Goal: Task Accomplishment & Management: Complete application form

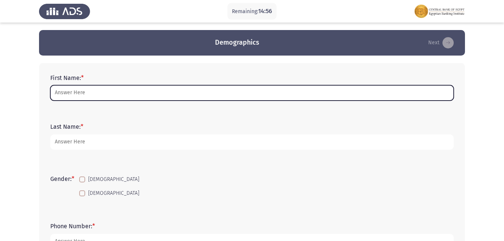
click at [71, 92] on input "First Name: *" at bounding box center [252, 92] width 404 height 15
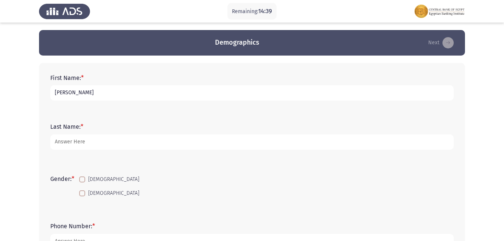
type input "[PERSON_NAME]"
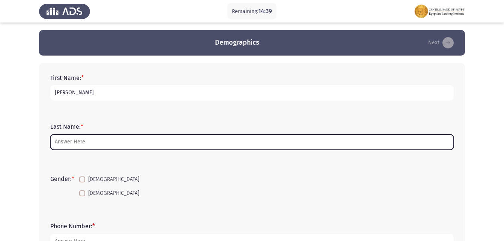
click at [98, 142] on input "Last Name: *" at bounding box center [252, 141] width 404 height 15
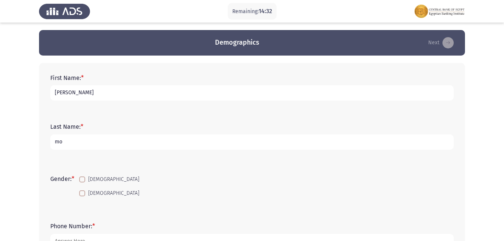
type input "m"
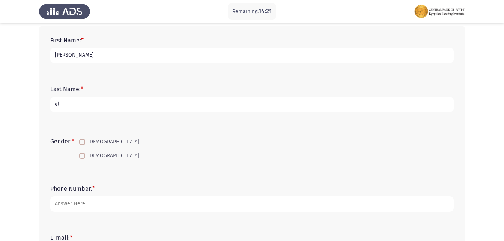
type input "e"
type input "bdc"
click at [74, 152] on form "Gender: * [DEMOGRAPHIC_DATA] [DEMOGRAPHIC_DATA]" at bounding box center [252, 149] width 404 height 28
click at [79, 152] on mat-checkbox "[DEMOGRAPHIC_DATA]" at bounding box center [109, 156] width 70 height 14
click at [82, 153] on label "[DEMOGRAPHIC_DATA]" at bounding box center [109, 155] width 60 height 9
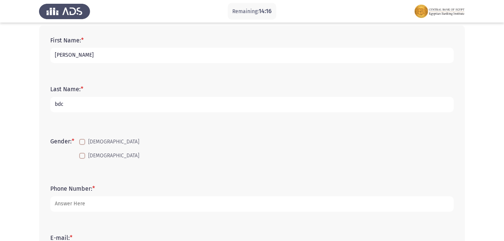
click at [82, 159] on input "[DEMOGRAPHIC_DATA]" at bounding box center [82, 159] width 0 height 0
checkbox input "true"
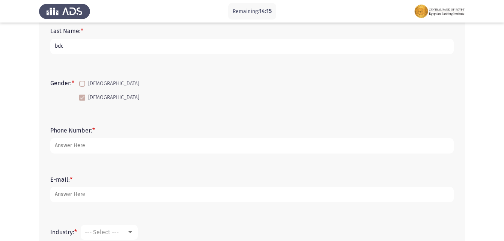
scroll to position [113, 0]
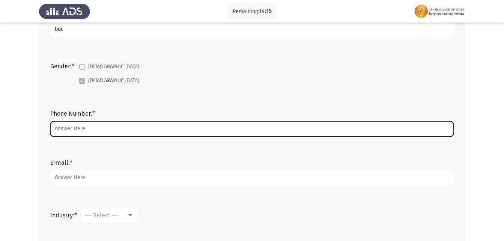
click at [76, 127] on input "Phone Number: *" at bounding box center [252, 128] width 404 height 15
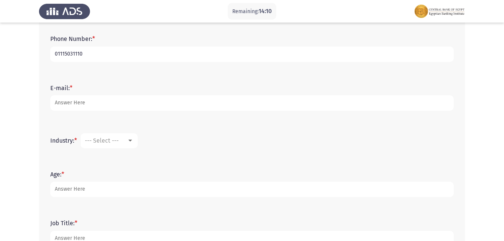
scroll to position [188, 0]
type input "01115031110"
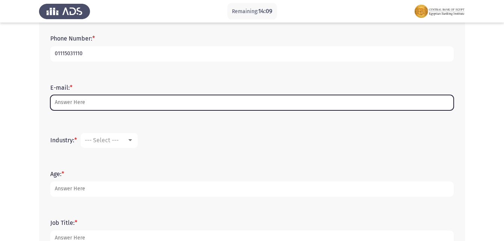
click at [79, 100] on input "E-mail: *" at bounding box center [252, 102] width 404 height 15
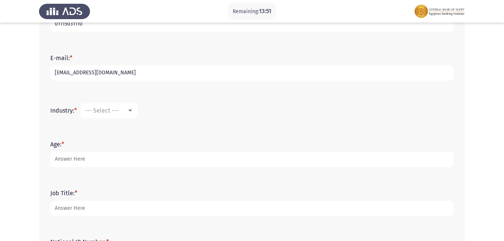
scroll to position [263, 0]
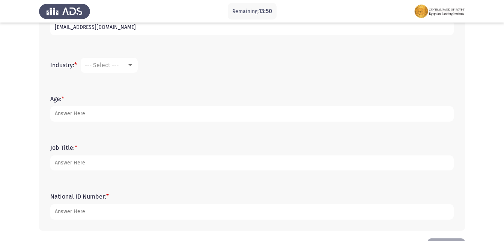
type input "[EMAIL_ADDRESS][DOMAIN_NAME]"
click at [122, 67] on div "--- Select ---" at bounding box center [106, 65] width 42 height 7
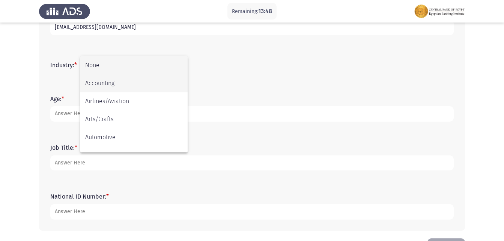
click at [114, 86] on span "Accounting" at bounding box center [134, 83] width 98 height 18
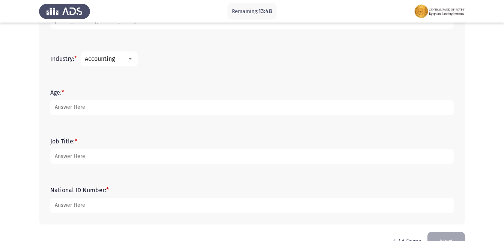
scroll to position [290, 0]
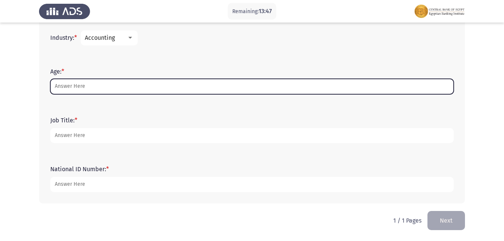
click at [93, 86] on input "Age: *" at bounding box center [252, 86] width 404 height 15
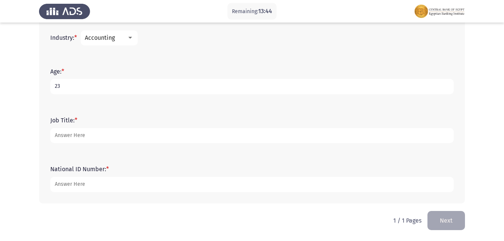
type input "23"
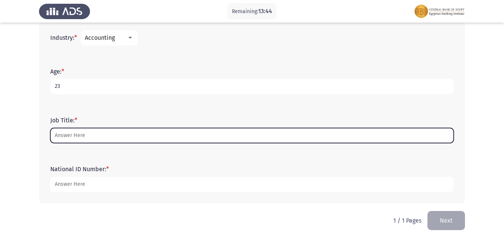
click at [85, 134] on input "Job Title: *" at bounding box center [252, 135] width 404 height 15
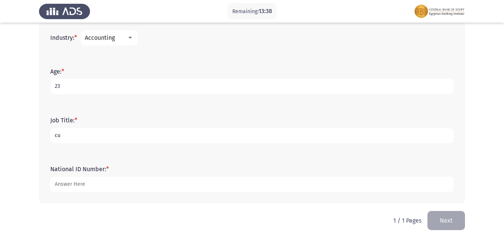
type input "c"
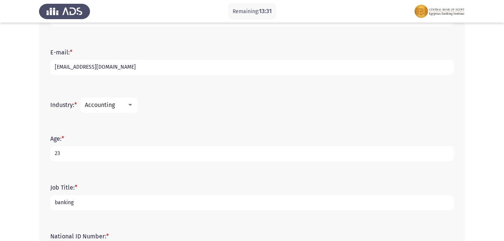
scroll to position [215, 0]
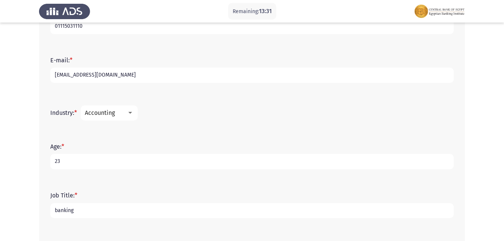
type input "banking"
click at [130, 112] on div at bounding box center [130, 113] width 7 height 6
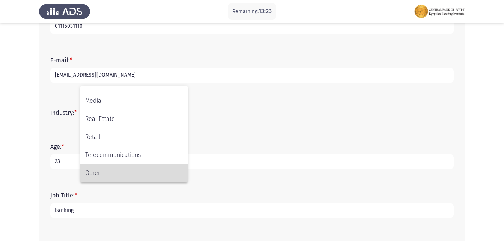
click at [137, 175] on span "Other" at bounding box center [134, 173] width 98 height 18
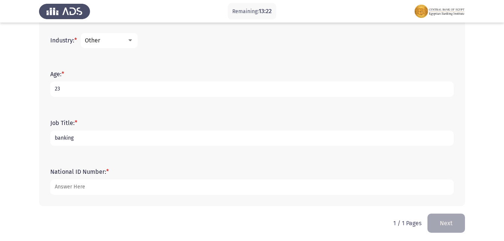
scroll to position [290, 0]
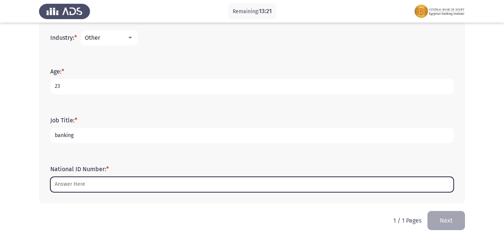
click at [79, 187] on input "National ID Number: *" at bounding box center [252, 184] width 404 height 15
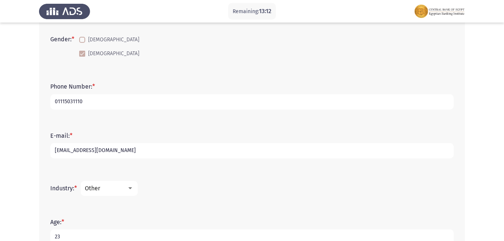
scroll to position [140, 0]
type input "30201092100545"
click at [127, 185] on div "Other" at bounding box center [106, 187] width 42 height 7
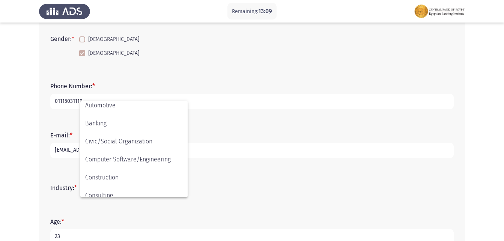
scroll to position [39, 0]
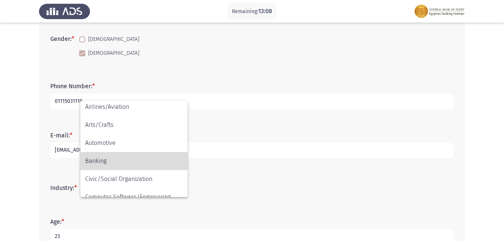
click at [91, 160] on span "Banking" at bounding box center [134, 161] width 98 height 18
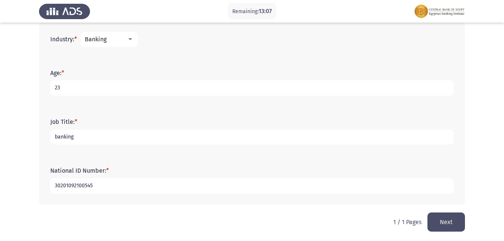
scroll to position [290, 0]
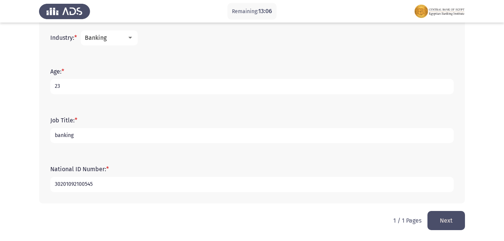
click at [442, 220] on button "Next" at bounding box center [447, 220] width 38 height 19
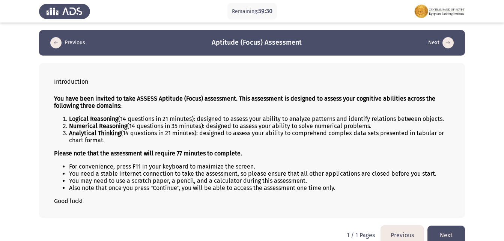
scroll to position [11, 0]
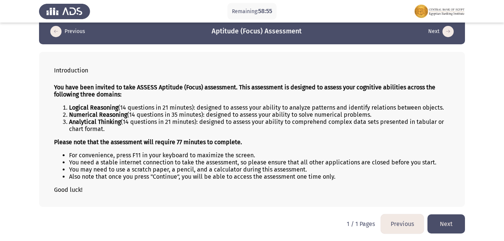
click at [451, 217] on button "Next" at bounding box center [447, 223] width 38 height 19
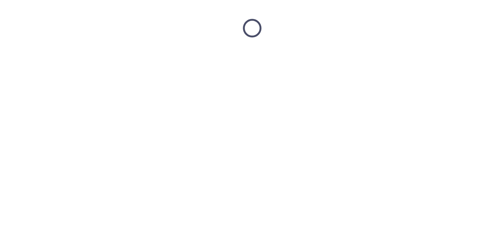
scroll to position [0, 0]
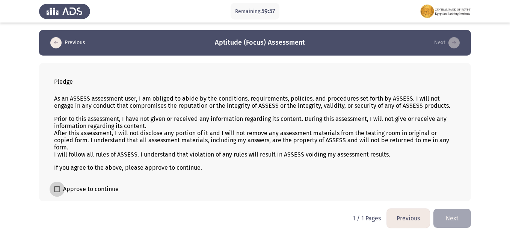
click at [58, 190] on span at bounding box center [57, 189] width 6 height 6
click at [57, 192] on input "Approve to continue" at bounding box center [57, 192] width 0 height 0
checkbox input "true"
click at [455, 215] on button "Next" at bounding box center [452, 218] width 38 height 19
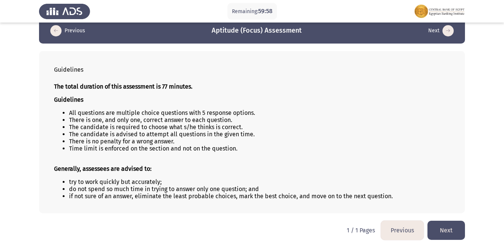
scroll to position [18, 0]
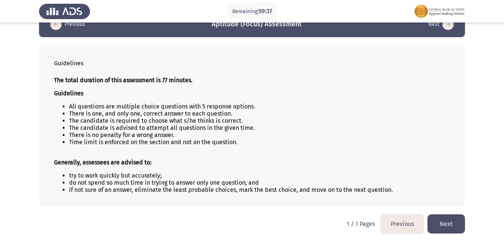
click at [457, 227] on button "Next" at bounding box center [447, 223] width 38 height 19
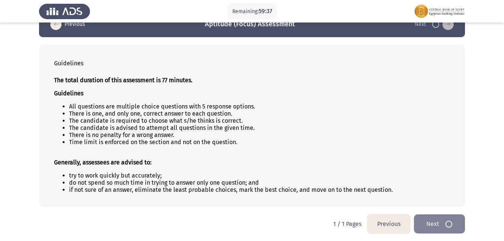
scroll to position [0, 0]
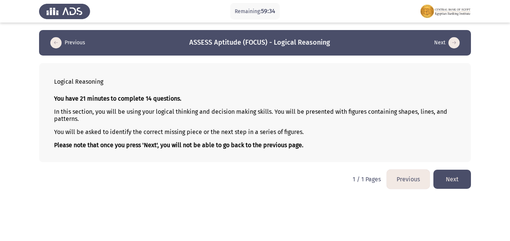
click at [463, 175] on button "Next" at bounding box center [452, 179] width 38 height 19
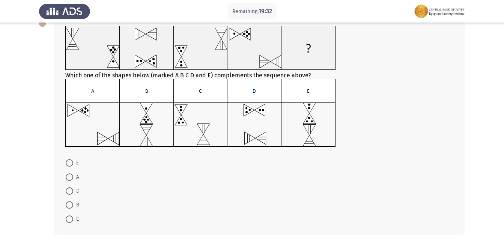
scroll to position [75, 0]
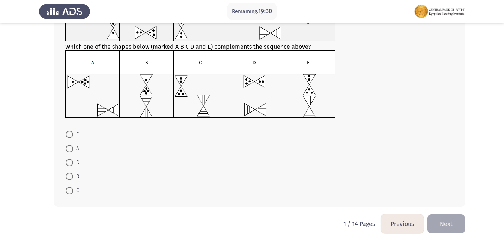
click at [71, 134] on span at bounding box center [70, 135] width 8 height 8
click at [71, 134] on input "E" at bounding box center [70, 135] width 8 height 8
radio input "true"
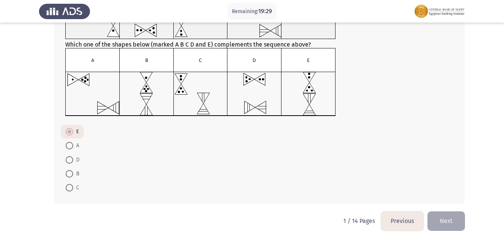
scroll to position [78, 0]
click at [455, 226] on button "Next" at bounding box center [447, 220] width 38 height 19
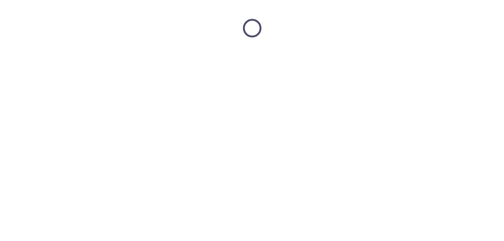
scroll to position [0, 0]
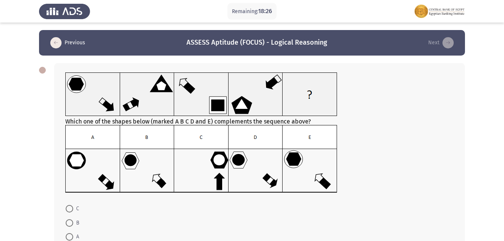
click at [115, 171] on img at bounding box center [201, 159] width 272 height 68
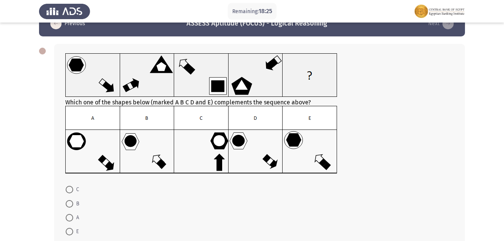
scroll to position [38, 0]
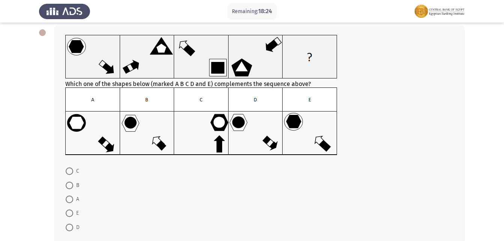
click at [71, 195] on mat-radio-button "A" at bounding box center [72, 199] width 23 height 14
click at [71, 198] on span at bounding box center [70, 200] width 8 height 8
click at [71, 198] on input "A" at bounding box center [70, 200] width 8 height 8
radio input "true"
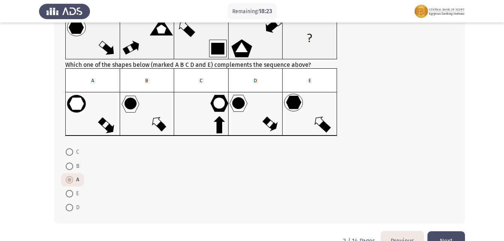
scroll to position [77, 0]
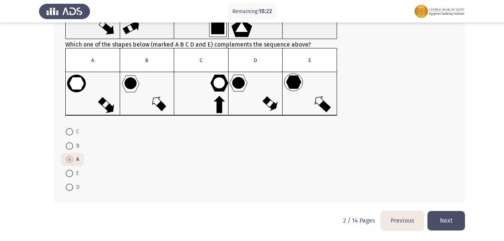
click at [447, 221] on button "Next" at bounding box center [447, 220] width 38 height 19
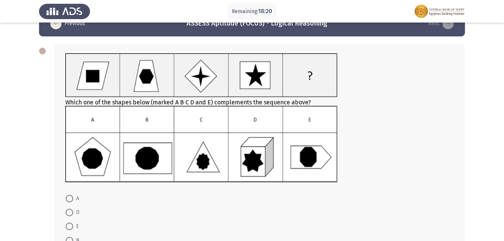
scroll to position [38, 0]
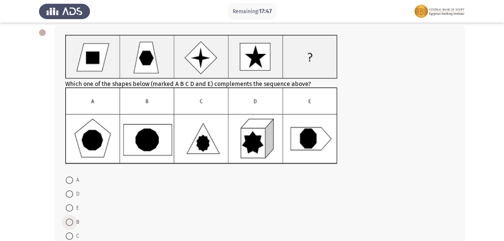
click at [71, 221] on span at bounding box center [70, 223] width 8 height 8
click at [71, 221] on input "B" at bounding box center [70, 223] width 8 height 8
radio input "true"
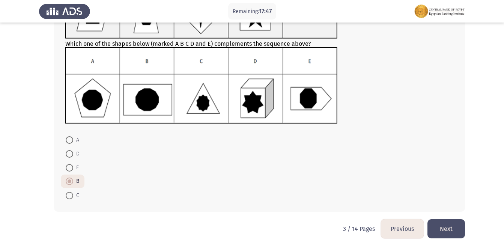
scroll to position [86, 0]
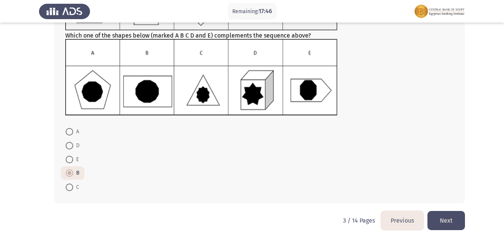
click at [445, 214] on button "Next" at bounding box center [447, 220] width 38 height 19
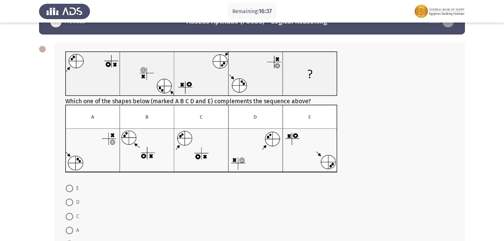
scroll to position [75, 0]
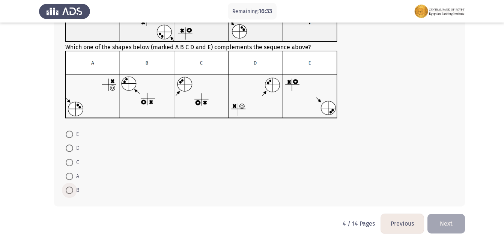
click at [68, 188] on span at bounding box center [70, 191] width 8 height 8
click at [68, 188] on input "B" at bounding box center [70, 191] width 8 height 8
radio input "true"
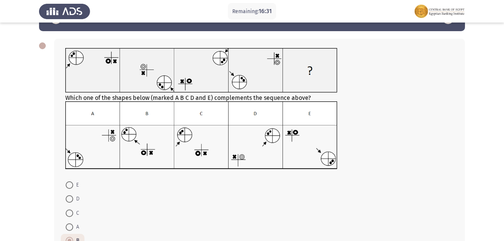
scroll to position [38, 0]
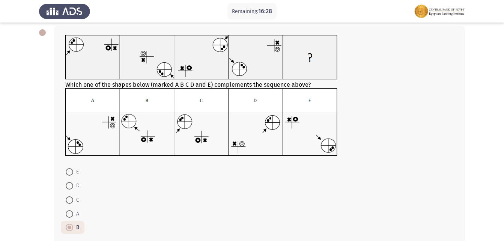
click at [70, 197] on span at bounding box center [70, 200] width 8 height 8
click at [70, 197] on input "C" at bounding box center [70, 200] width 8 height 8
radio input "true"
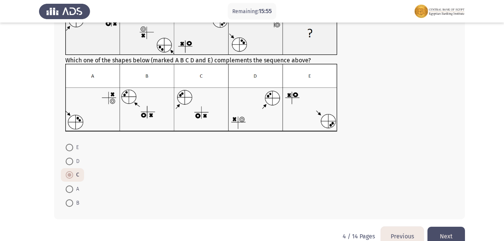
scroll to position [75, 0]
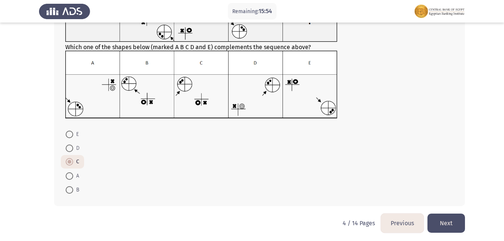
click at [72, 147] on span at bounding box center [70, 149] width 8 height 8
click at [72, 147] on input "D" at bounding box center [70, 149] width 8 height 8
radio input "true"
click at [438, 215] on button "Next" at bounding box center [447, 223] width 38 height 19
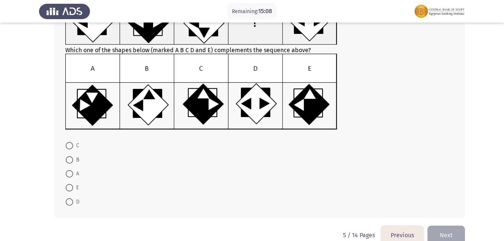
scroll to position [38, 0]
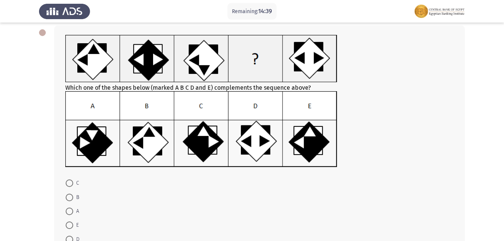
click at [69, 224] on span at bounding box center [70, 226] width 8 height 8
click at [69, 224] on input "E" at bounding box center [70, 226] width 8 height 8
radio input "true"
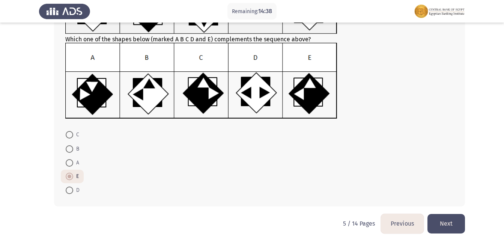
scroll to position [89, 0]
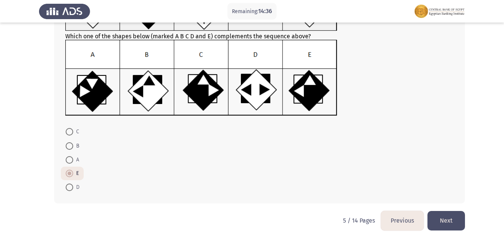
click at [448, 222] on button "Next" at bounding box center [447, 220] width 38 height 19
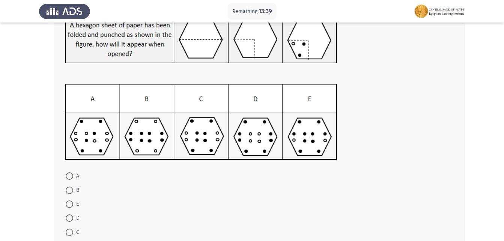
scroll to position [75, 0]
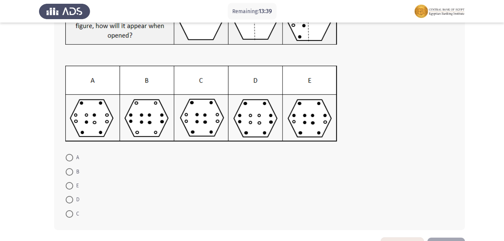
click at [69, 174] on span at bounding box center [70, 172] width 8 height 8
click at [69, 174] on input "B" at bounding box center [70, 172] width 8 height 8
radio input "true"
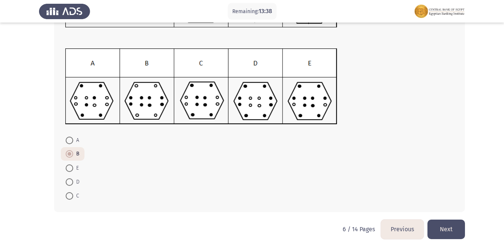
scroll to position [101, 0]
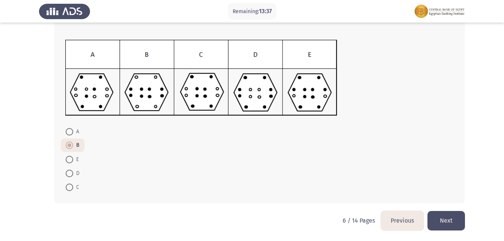
click at [450, 219] on button "Next" at bounding box center [447, 220] width 38 height 19
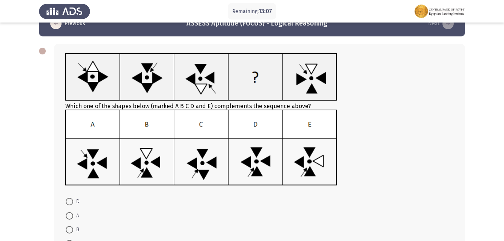
scroll to position [38, 0]
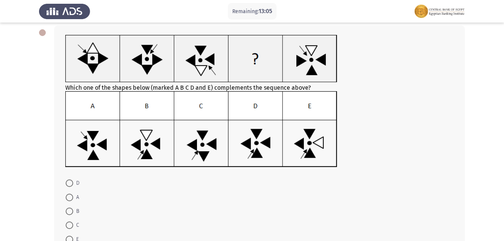
click at [70, 239] on span at bounding box center [70, 240] width 8 height 8
click at [70, 239] on input "E" at bounding box center [70, 240] width 8 height 8
radio input "true"
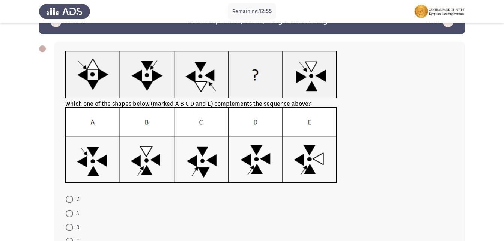
scroll to position [40, 0]
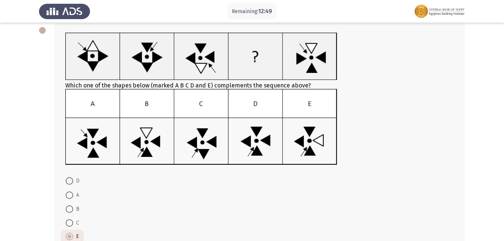
click at [70, 180] on span at bounding box center [70, 181] width 8 height 8
click at [70, 180] on input "D" at bounding box center [70, 181] width 8 height 8
radio input "true"
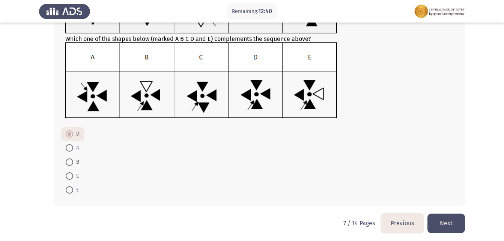
scroll to position [89, 0]
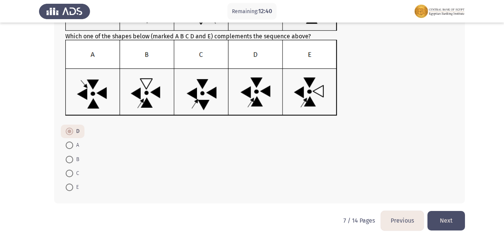
click at [448, 222] on button "Next" at bounding box center [447, 220] width 38 height 19
click at [448, 222] on html "Remaining: 12:40 Previous ASSESS Aptitude (FOCUS) - Logical Reasoning Next Whic…" at bounding box center [252, 76] width 504 height 330
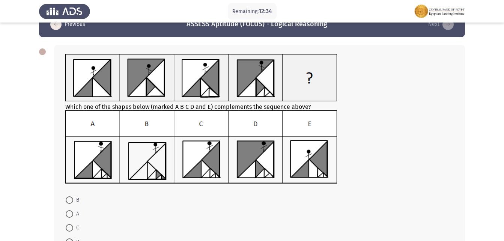
scroll to position [0, 0]
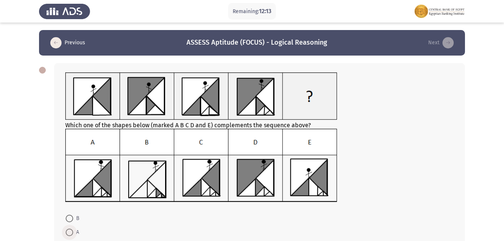
click at [70, 230] on span at bounding box center [70, 233] width 8 height 8
click at [70, 230] on input "A" at bounding box center [70, 233] width 8 height 8
radio input "true"
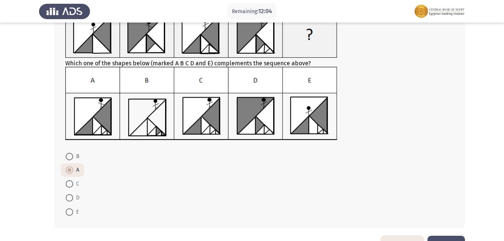
scroll to position [75, 0]
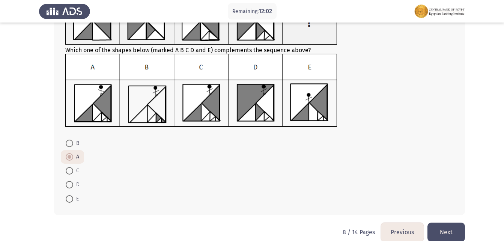
click at [456, 233] on button "Next" at bounding box center [447, 232] width 38 height 19
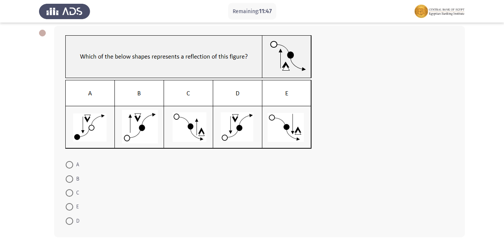
scroll to position [38, 0]
click at [70, 207] on span at bounding box center [70, 207] width 8 height 8
click at [70, 207] on input "E" at bounding box center [70, 207] width 8 height 8
radio input "true"
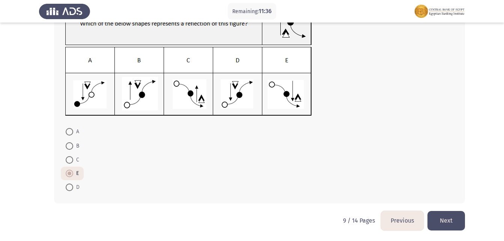
scroll to position [33, 0]
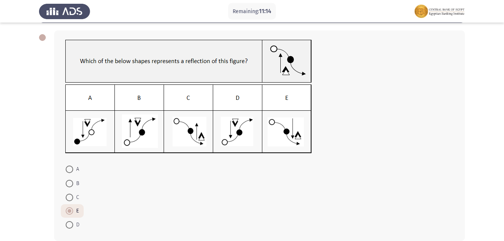
click at [67, 197] on span at bounding box center [70, 198] width 8 height 8
click at [67, 197] on input "C" at bounding box center [70, 198] width 8 height 8
radio input "true"
click at [68, 225] on span at bounding box center [70, 225] width 8 height 8
click at [68, 225] on input "D" at bounding box center [70, 225] width 8 height 8
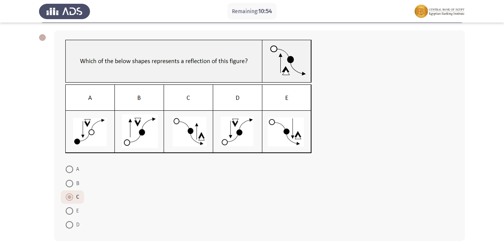
radio input "true"
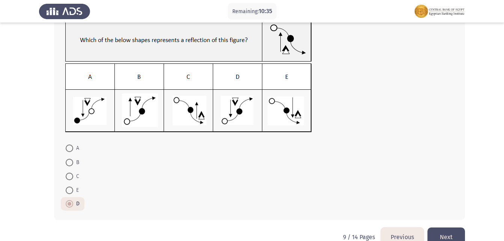
scroll to position [70, 0]
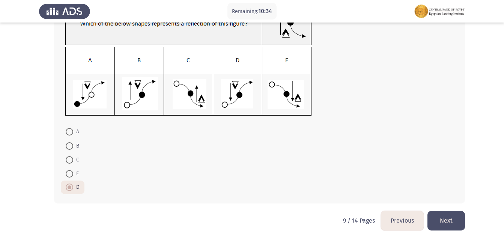
click at [449, 226] on button "Next" at bounding box center [447, 220] width 38 height 19
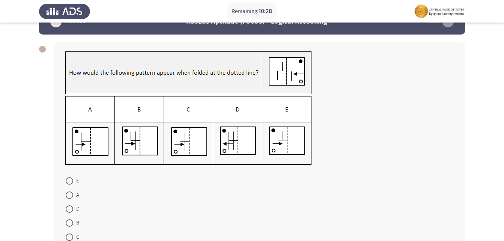
scroll to position [38, 0]
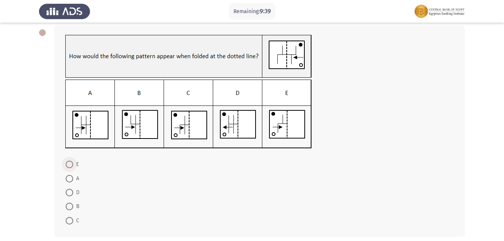
click at [70, 165] on span at bounding box center [70, 165] width 8 height 8
click at [70, 165] on input "E" at bounding box center [70, 165] width 8 height 8
radio input "true"
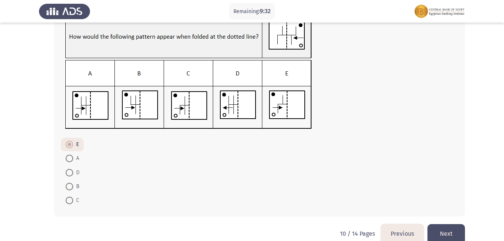
scroll to position [70, 0]
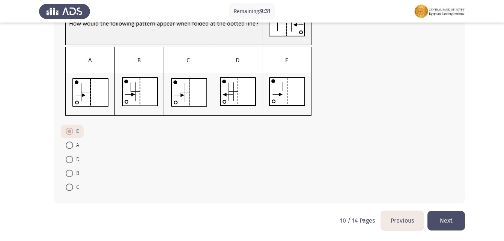
click at [448, 214] on button "Next" at bounding box center [447, 220] width 38 height 19
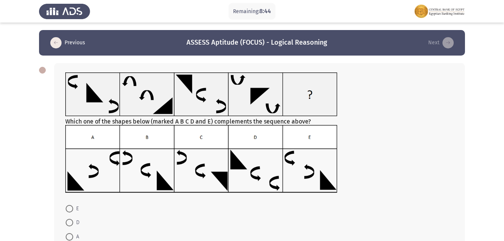
scroll to position [38, 0]
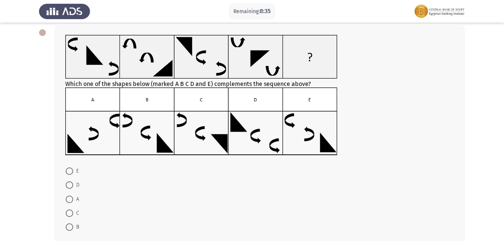
click at [69, 172] on span at bounding box center [70, 172] width 8 height 8
click at [69, 172] on input "E" at bounding box center [70, 172] width 8 height 8
radio input "true"
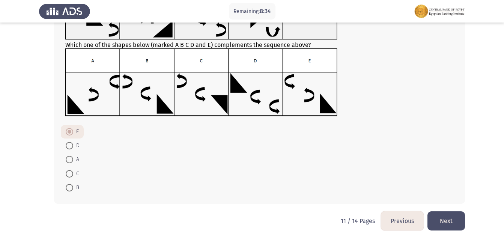
scroll to position [77, 0]
click at [447, 216] on button "Next" at bounding box center [447, 220] width 38 height 19
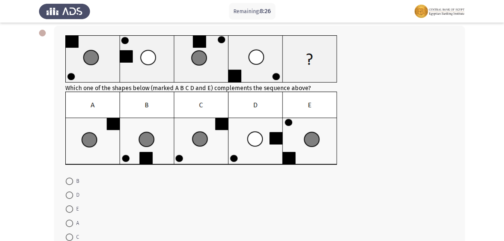
scroll to position [38, 0]
click at [65, 208] on mat-radio-button "E" at bounding box center [72, 209] width 23 height 14
click at [67, 208] on span at bounding box center [70, 209] width 8 height 8
click at [67, 208] on input "E" at bounding box center [70, 209] width 8 height 8
radio input "true"
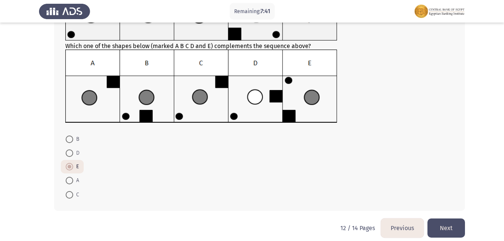
scroll to position [87, 0]
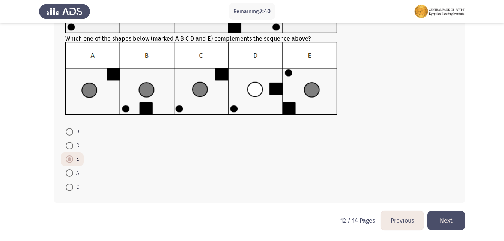
click at [446, 217] on button "Next" at bounding box center [447, 220] width 38 height 19
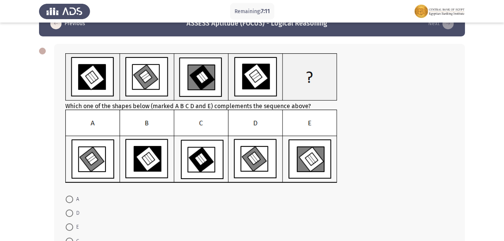
scroll to position [38, 0]
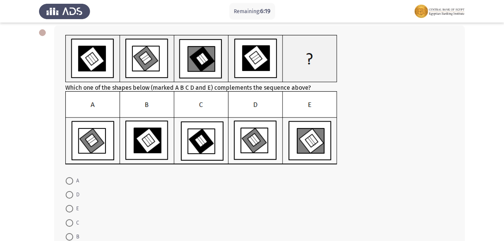
click at [70, 220] on span at bounding box center [70, 223] width 8 height 8
click at [70, 220] on input "C" at bounding box center [70, 223] width 8 height 8
radio input "true"
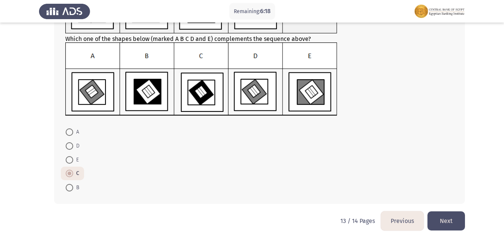
scroll to position [87, 0]
click at [447, 224] on button "Next" at bounding box center [447, 220] width 38 height 19
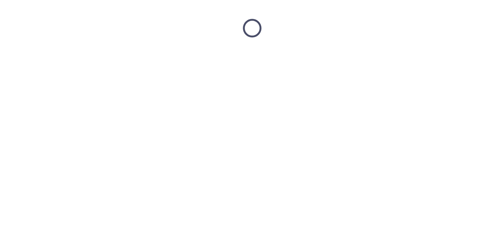
scroll to position [0, 0]
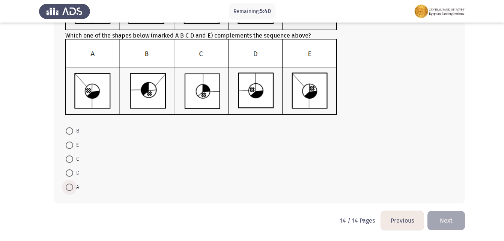
click at [69, 190] on span at bounding box center [70, 188] width 8 height 8
click at [69, 190] on input "A" at bounding box center [70, 188] width 8 height 8
radio input "true"
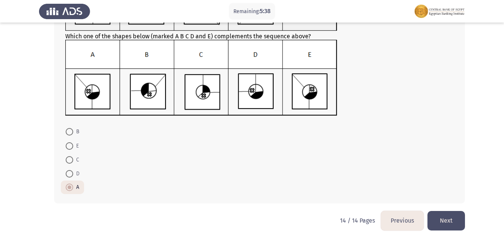
click at [442, 215] on button "Next" at bounding box center [447, 220] width 38 height 19
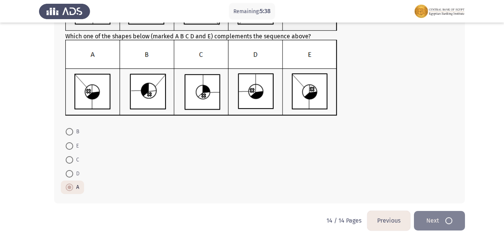
scroll to position [0, 0]
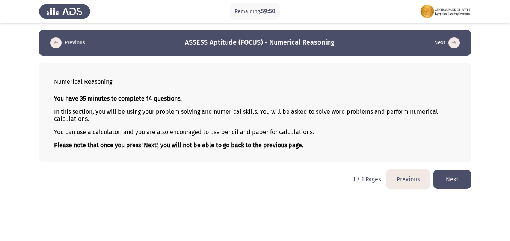
click at [460, 178] on button "Next" at bounding box center [452, 179] width 38 height 19
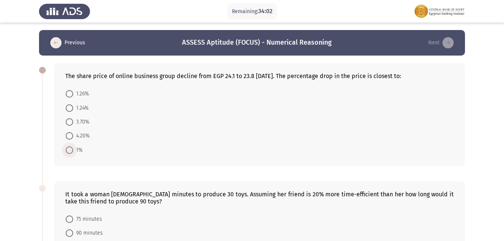
click at [74, 151] on span "1%" at bounding box center [77, 150] width 9 height 9
click at [73, 151] on input "1%" at bounding box center [70, 150] width 8 height 8
radio input "true"
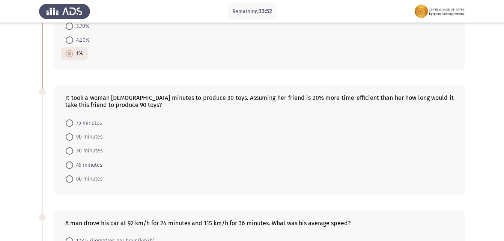
scroll to position [113, 0]
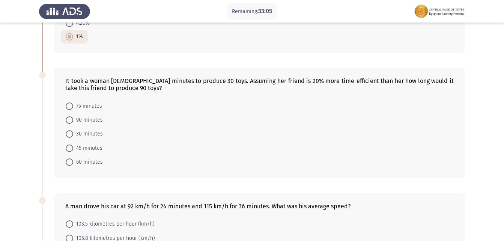
click at [74, 164] on span "60 minutes" at bounding box center [88, 162] width 30 height 9
click at [73, 164] on input "60 minutes" at bounding box center [70, 163] width 8 height 8
radio input "true"
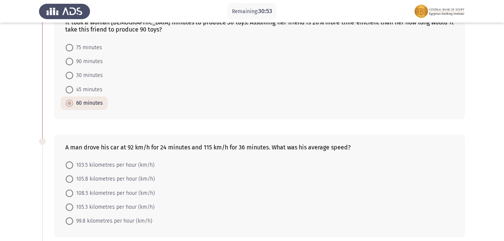
scroll to position [188, 0]
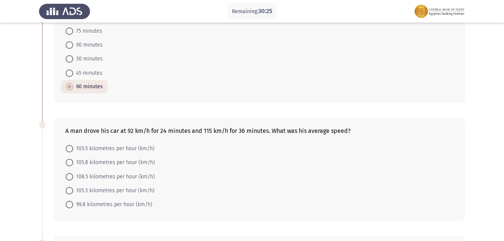
click at [71, 192] on span at bounding box center [70, 191] width 8 height 8
click at [71, 192] on input "105.3 kilometres per hour (km/h)" at bounding box center [70, 191] width 8 height 8
radio input "true"
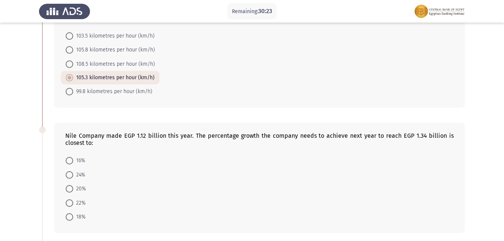
scroll to position [338, 0]
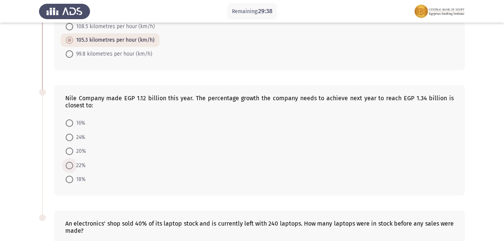
click at [72, 167] on span at bounding box center [70, 166] width 8 height 8
click at [72, 167] on input "22%" at bounding box center [70, 166] width 8 height 8
radio input "true"
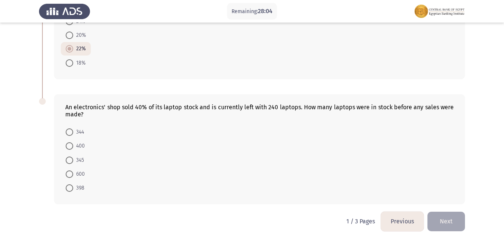
scroll to position [455, 0]
click at [211, 154] on form "344 400 345 600 398" at bounding box center [259, 159] width 389 height 70
click at [71, 148] on span at bounding box center [70, 146] width 8 height 8
click at [71, 148] on input "400" at bounding box center [70, 146] width 8 height 8
radio input "true"
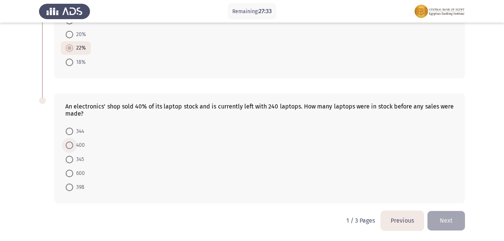
scroll to position [455, 0]
click at [446, 222] on button "Next" at bounding box center [447, 220] width 38 height 19
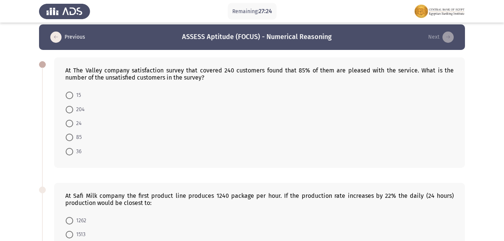
scroll to position [0, 0]
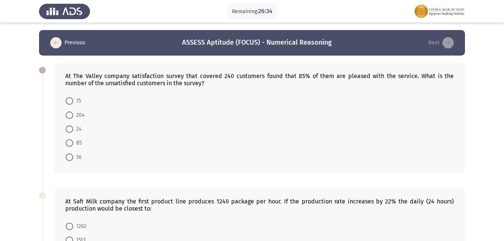
click at [64, 155] on mat-radio-button "36" at bounding box center [74, 157] width 26 height 14
click at [66, 157] on span at bounding box center [70, 158] width 8 height 8
click at [66, 157] on input "36" at bounding box center [70, 158] width 8 height 8
radio input "true"
click at [66, 157] on span at bounding box center [70, 158] width 8 height 8
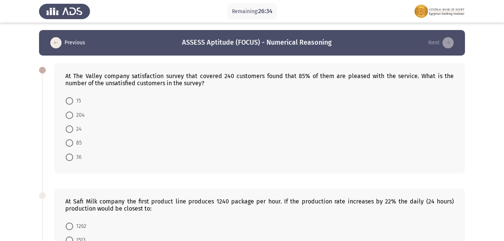
click at [66, 157] on input "36" at bounding box center [70, 158] width 8 height 8
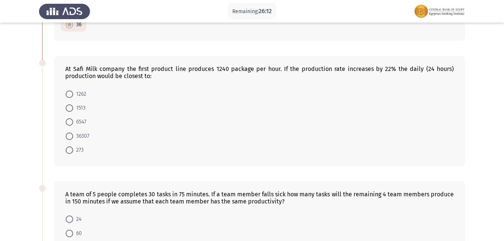
scroll to position [150, 0]
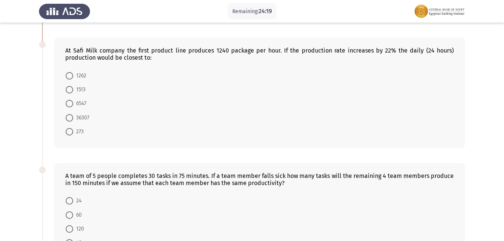
click at [71, 118] on span at bounding box center [70, 118] width 8 height 8
click at [71, 118] on input "36307" at bounding box center [70, 118] width 8 height 8
radio input "true"
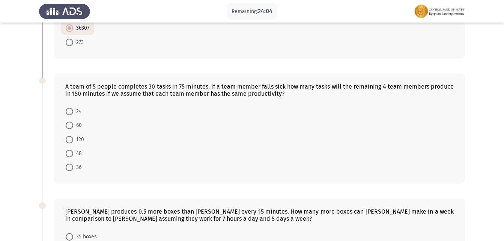
scroll to position [263, 0]
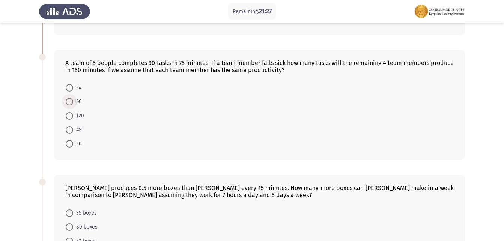
click at [66, 100] on span at bounding box center [70, 102] width 8 height 8
click at [66, 100] on input "60" at bounding box center [70, 102] width 8 height 8
radio input "true"
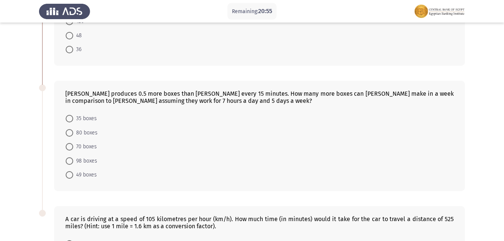
scroll to position [376, 0]
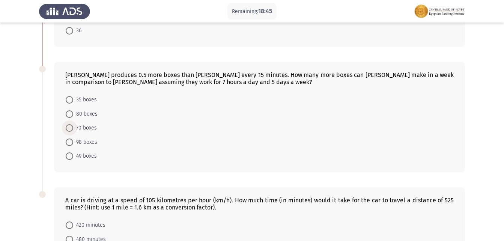
click at [76, 128] on span "70 boxes" at bounding box center [85, 128] width 24 height 9
click at [73, 128] on input "70 boxes" at bounding box center [70, 128] width 8 height 8
radio input "true"
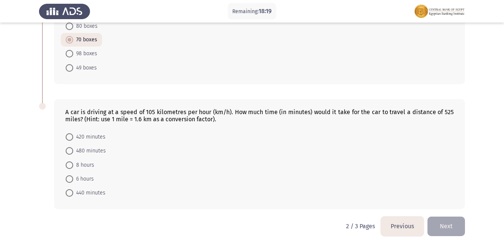
scroll to position [469, 0]
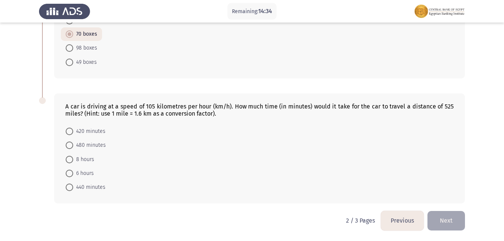
click at [71, 130] on span at bounding box center [70, 132] width 8 height 8
click at [71, 130] on input "420 minutes" at bounding box center [70, 132] width 8 height 8
radio input "true"
click at [447, 220] on button "Next" at bounding box center [447, 220] width 38 height 19
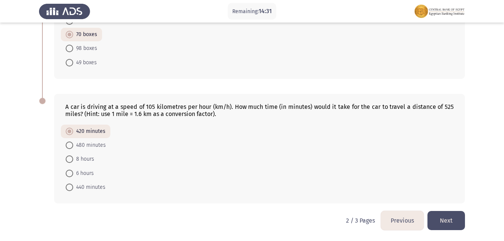
scroll to position [0, 0]
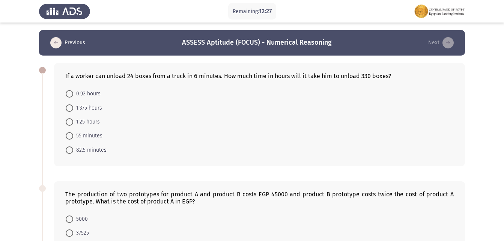
click at [70, 113] on mat-radio-button "1.375 hours" at bounding box center [84, 108] width 46 height 14
click at [70, 110] on span at bounding box center [70, 108] width 8 height 8
click at [70, 110] on input "1.375 hours" at bounding box center [70, 108] width 8 height 8
radio input "true"
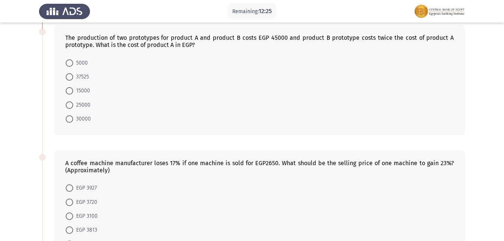
scroll to position [113, 0]
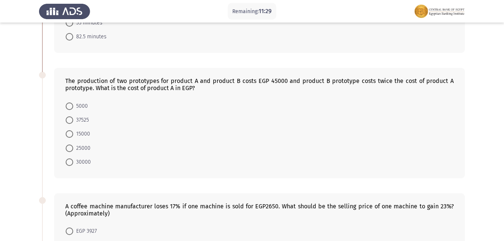
click at [65, 134] on mat-radio-button "15000" at bounding box center [78, 134] width 34 height 14
click at [69, 130] on label "15000" at bounding box center [78, 134] width 24 height 9
click at [69, 130] on input "15000" at bounding box center [70, 134] width 8 height 8
radio input "true"
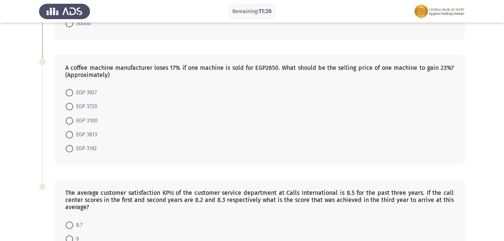
scroll to position [188, 0]
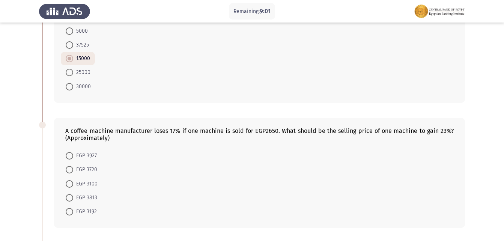
click at [69, 199] on span at bounding box center [70, 198] width 8 height 8
click at [69, 199] on input "EGP 3813" at bounding box center [70, 198] width 8 height 8
radio input "true"
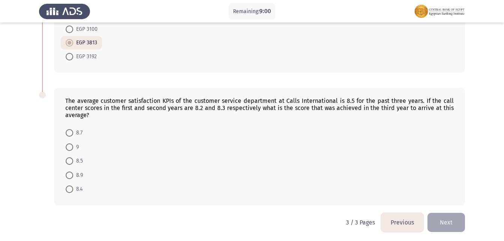
scroll to position [344, 0]
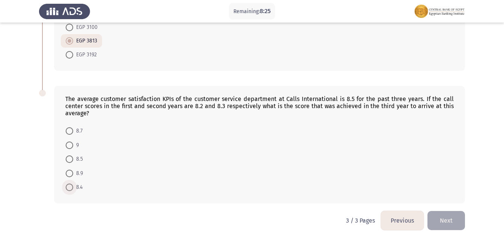
click at [69, 189] on span at bounding box center [70, 188] width 8 height 8
click at [69, 189] on input "8.4" at bounding box center [70, 188] width 8 height 8
radio input "true"
click at [444, 220] on button "Next" at bounding box center [447, 220] width 38 height 19
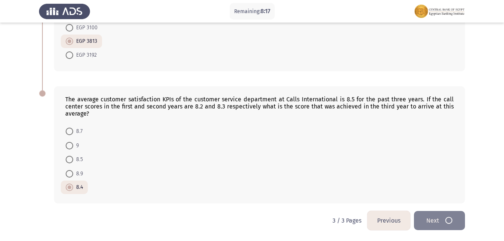
scroll to position [0, 0]
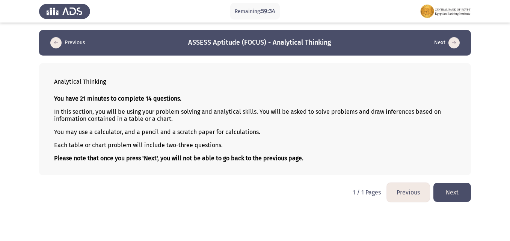
click at [460, 191] on button "Next" at bounding box center [452, 192] width 38 height 19
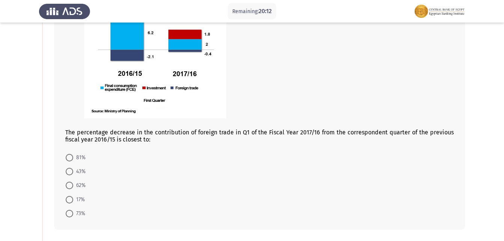
scroll to position [113, 0]
click at [70, 200] on span at bounding box center [70, 200] width 8 height 8
click at [70, 200] on input "17%" at bounding box center [70, 200] width 8 height 8
radio input "true"
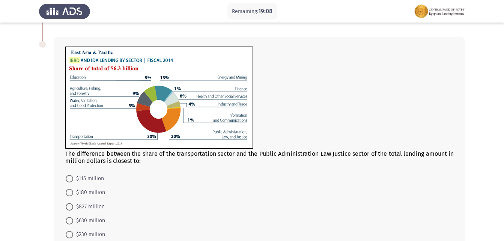
scroll to position [338, 0]
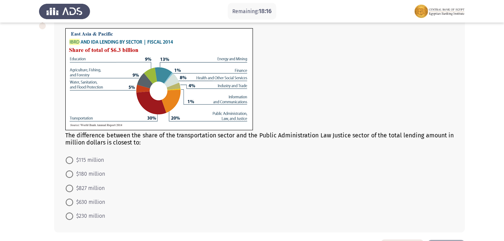
click at [89, 204] on span "$630 million" at bounding box center [89, 202] width 32 height 9
click at [73, 204] on input "$630 million" at bounding box center [70, 203] width 8 height 8
radio input "true"
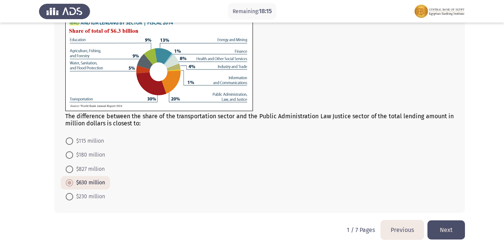
scroll to position [367, 0]
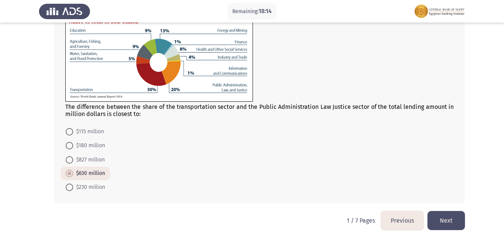
click at [456, 220] on button "Next" at bounding box center [447, 220] width 38 height 19
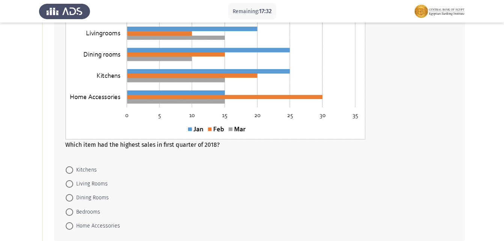
scroll to position [113, 0]
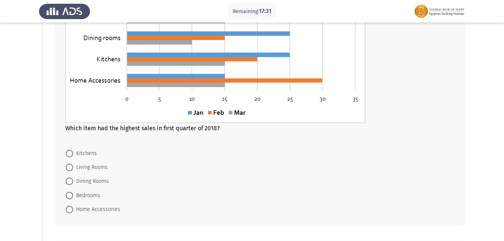
click at [72, 208] on span at bounding box center [70, 210] width 8 height 8
click at [72, 208] on input "Home Accessories" at bounding box center [70, 210] width 8 height 8
radio input "true"
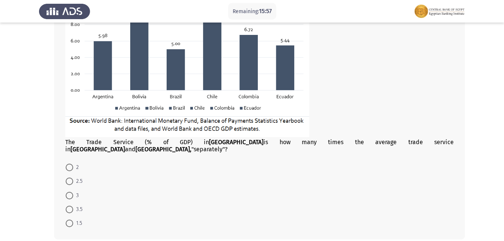
scroll to position [453, 0]
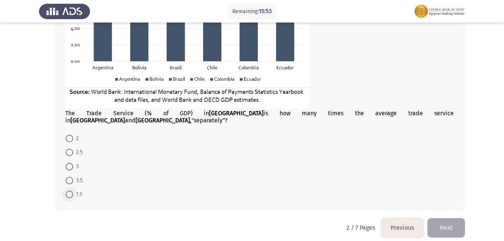
click at [68, 191] on span at bounding box center [70, 195] width 8 height 8
click at [68, 191] on input "1.5" at bounding box center [70, 195] width 8 height 8
radio input "true"
click at [439, 218] on button "Next" at bounding box center [447, 227] width 38 height 19
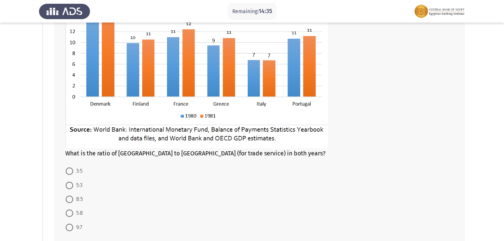
scroll to position [113, 0]
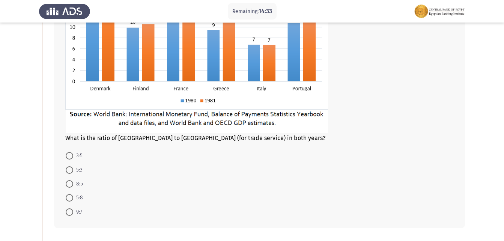
click at [67, 183] on span at bounding box center [70, 184] width 8 height 8
click at [67, 183] on input "8:5" at bounding box center [70, 184] width 8 height 8
radio input "true"
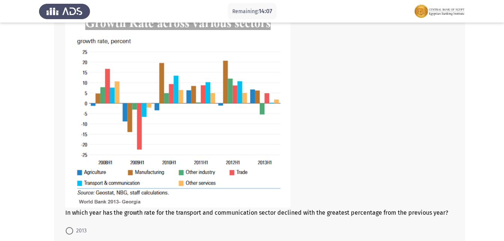
scroll to position [376, 0]
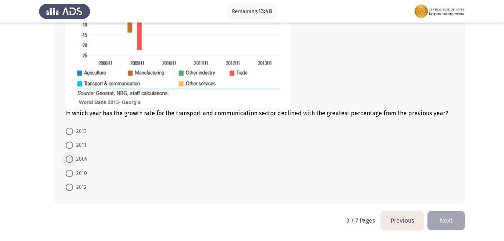
click at [71, 157] on span at bounding box center [70, 160] width 8 height 8
click at [71, 157] on input "2009" at bounding box center [70, 160] width 8 height 8
radio input "true"
click at [450, 222] on button "Next" at bounding box center [447, 220] width 38 height 19
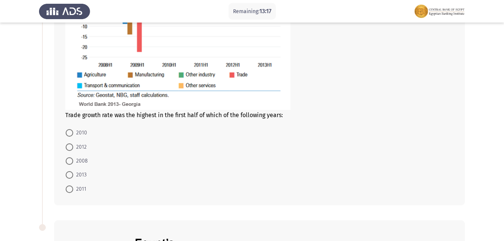
scroll to position [188, 0]
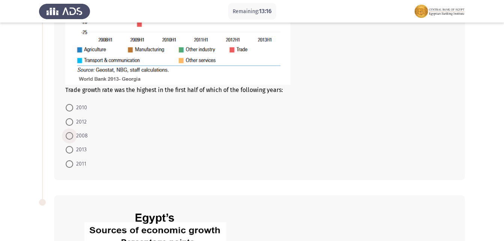
click at [75, 136] on span "2008" at bounding box center [80, 135] width 15 height 9
click at [73, 136] on input "2008" at bounding box center [70, 136] width 8 height 8
radio input "true"
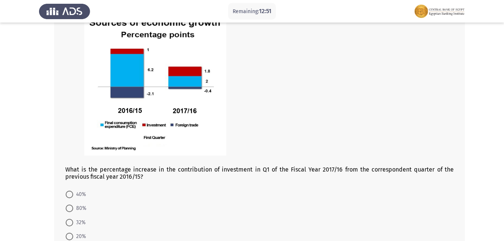
scroll to position [413, 0]
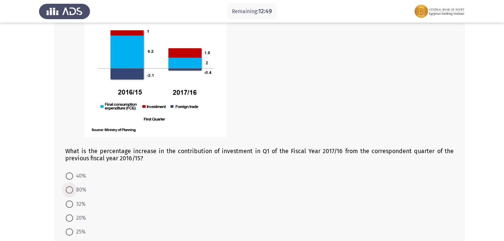
click at [74, 191] on span "80%" at bounding box center [79, 190] width 13 height 9
click at [73, 191] on input "80%" at bounding box center [70, 190] width 8 height 8
radio input "true"
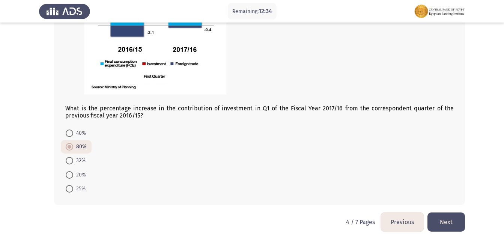
scroll to position [458, 0]
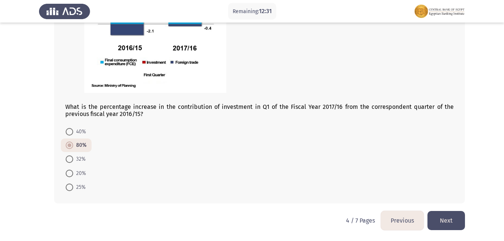
click at [449, 220] on button "Next" at bounding box center [447, 220] width 38 height 19
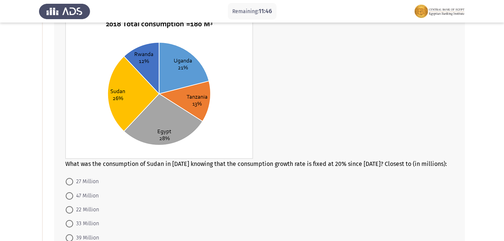
scroll to position [75, 0]
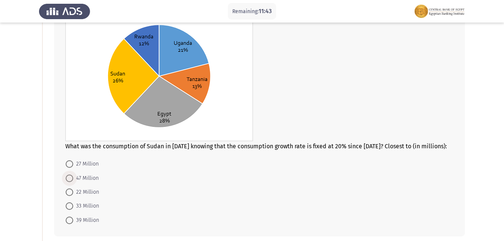
click at [70, 177] on span at bounding box center [70, 179] width 8 height 8
click at [70, 177] on input "47 Million" at bounding box center [70, 179] width 8 height 8
radio input "true"
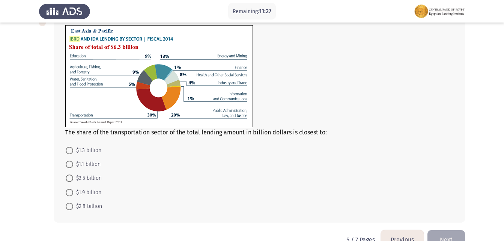
scroll to position [292, 0]
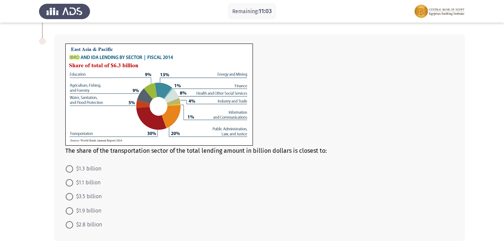
click at [82, 210] on span "$1.9 billion" at bounding box center [87, 211] width 28 height 9
click at [73, 210] on input "$1.9 billion" at bounding box center [70, 211] width 8 height 8
radio input "true"
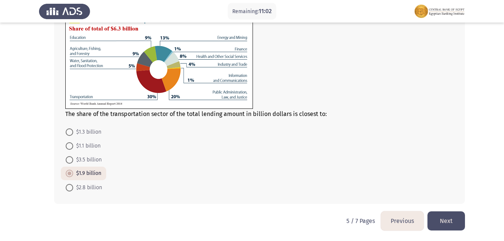
scroll to position [329, 0]
click at [448, 213] on button "Next" at bounding box center [447, 220] width 38 height 19
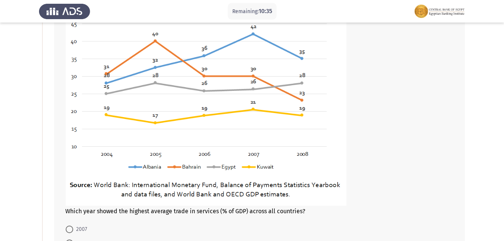
scroll to position [150, 0]
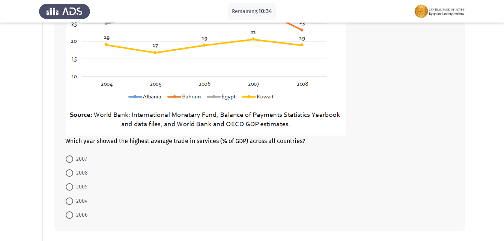
click at [73, 159] on span "2007" at bounding box center [80, 159] width 14 height 9
click at [73, 159] on input "2007" at bounding box center [70, 160] width 8 height 8
radio input "true"
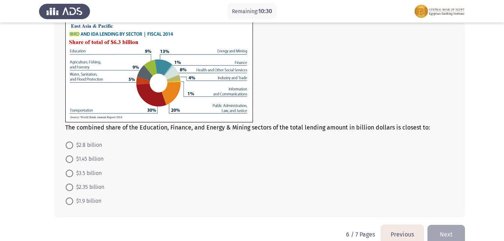
scroll to position [399, 0]
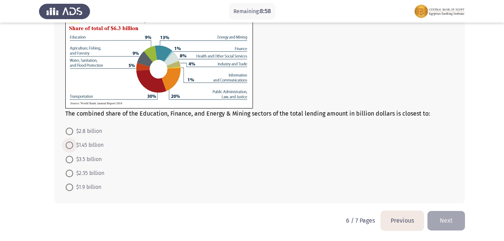
click at [90, 146] on span "$1.45 billion" at bounding box center [88, 145] width 30 height 9
click at [73, 146] on input "$1.45 billion" at bounding box center [70, 146] width 8 height 8
radio input "true"
click at [446, 216] on button "Next" at bounding box center [447, 220] width 38 height 19
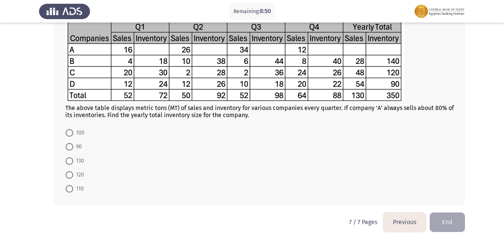
scroll to position [308, 0]
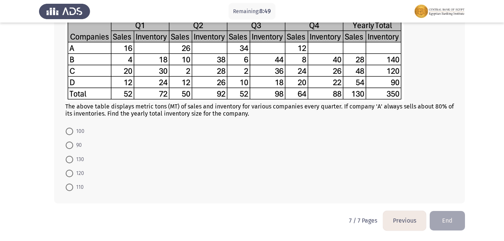
click at [410, 220] on button "Previous" at bounding box center [405, 220] width 43 height 19
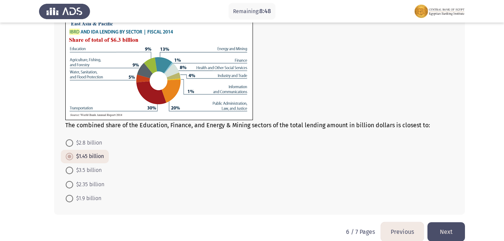
scroll to position [399, 0]
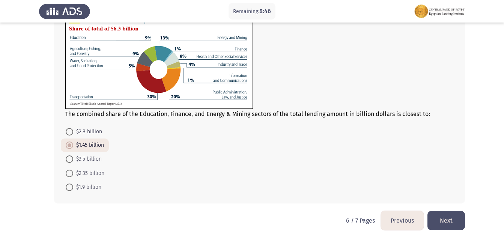
click at [451, 216] on button "Next" at bounding box center [447, 220] width 38 height 19
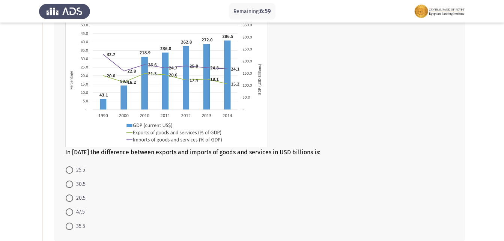
scroll to position [75, 0]
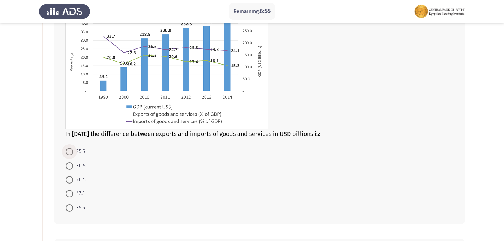
click at [74, 151] on span "25.5" at bounding box center [79, 151] width 12 height 9
click at [73, 151] on input "25.5" at bounding box center [70, 152] width 8 height 8
radio input "true"
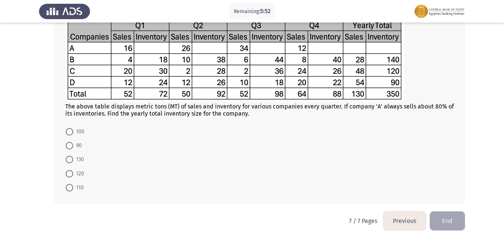
scroll to position [308, 0]
click at [74, 161] on span "130" at bounding box center [78, 159] width 11 height 9
click at [73, 161] on input "130" at bounding box center [70, 160] width 8 height 8
radio input "true"
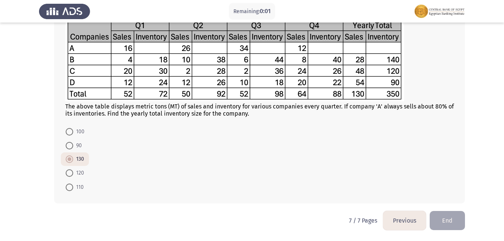
click at [449, 226] on button "End" at bounding box center [447, 220] width 35 height 19
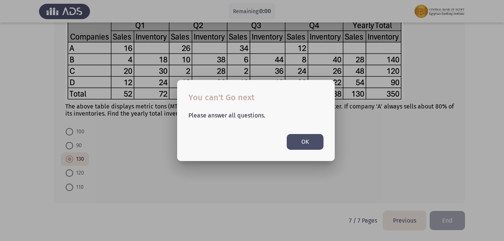
click at [300, 140] on button "OK" at bounding box center [305, 141] width 37 height 15
